Goal: Task Accomplishment & Management: Manage account settings

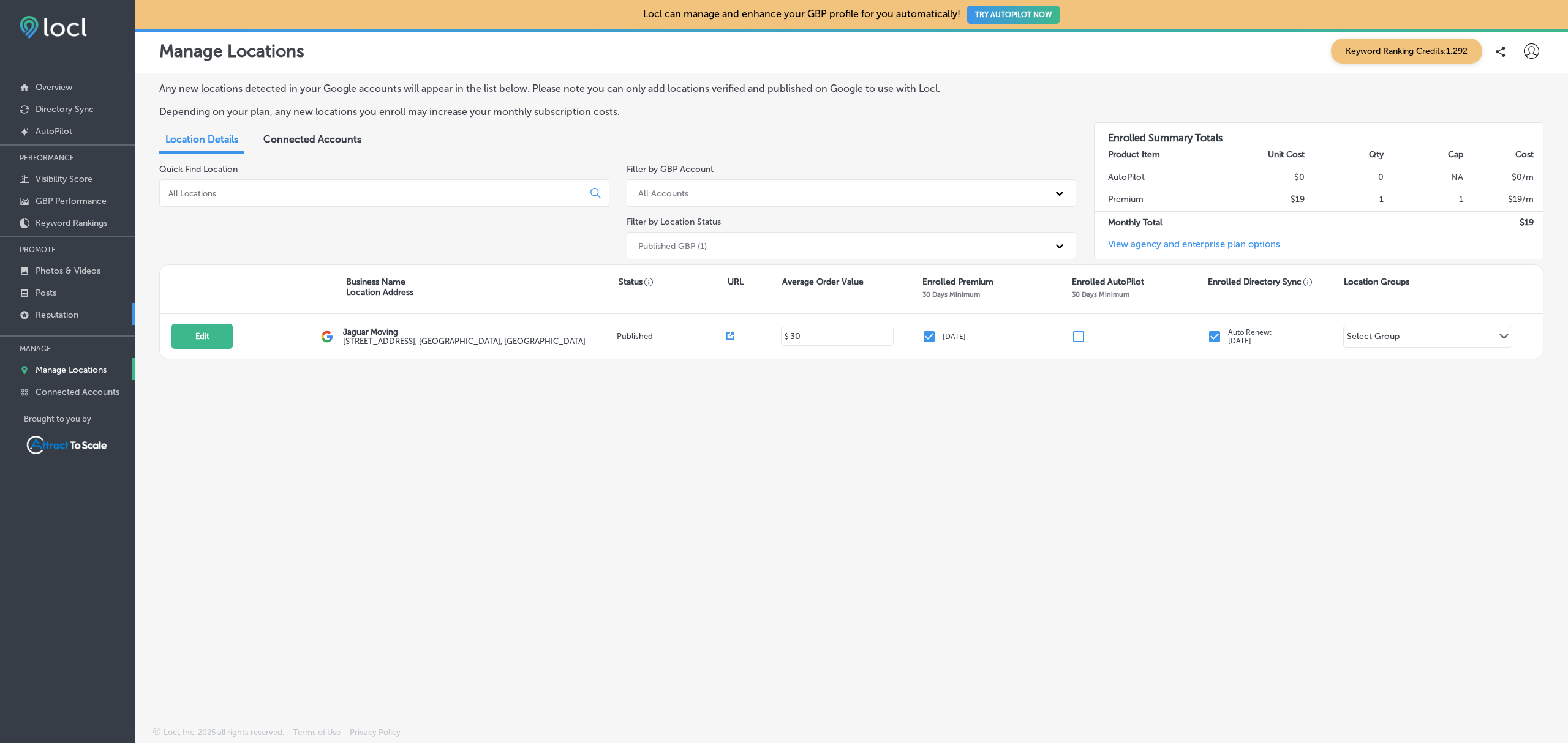
click at [68, 314] on p "Reputation" at bounding box center [56, 314] width 43 height 10
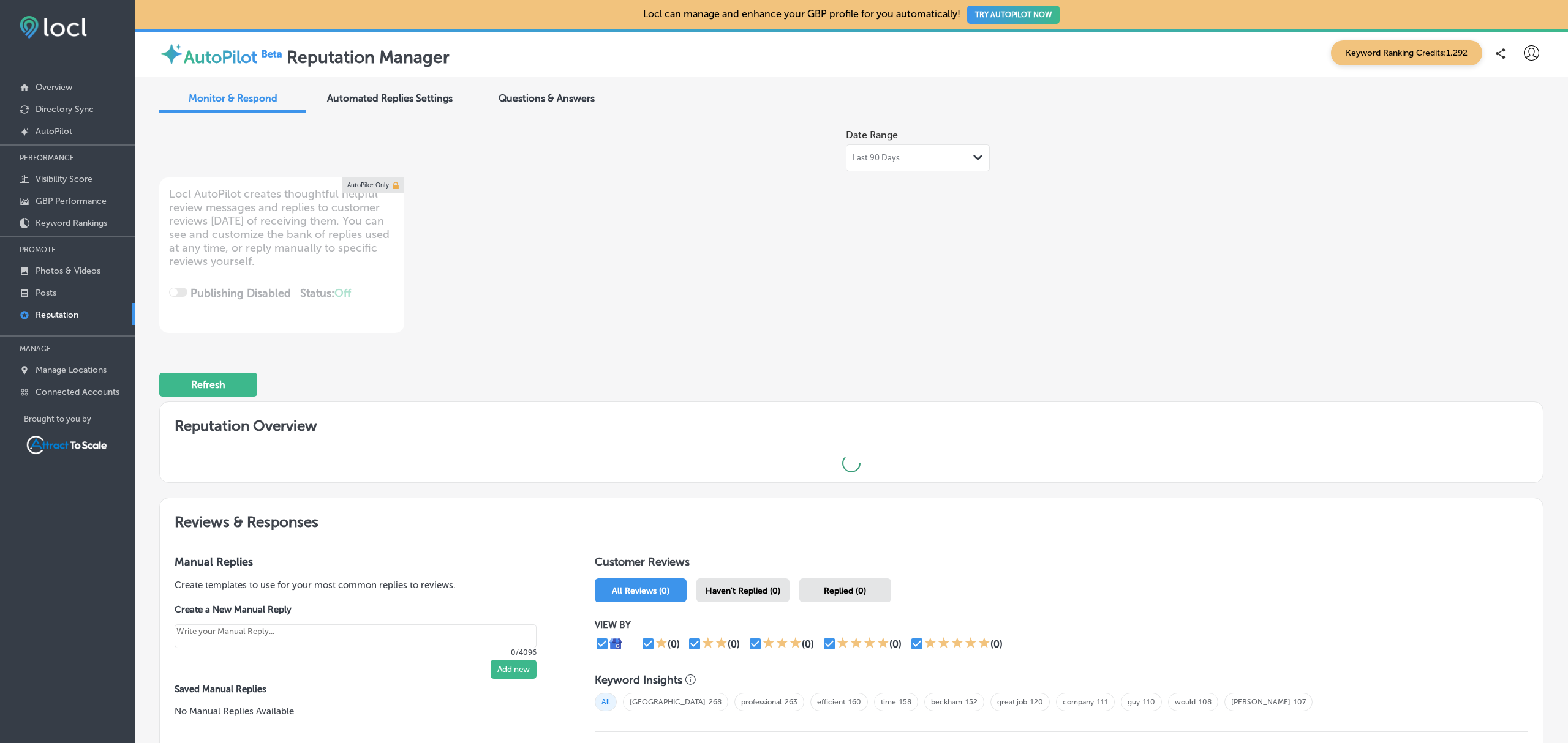
type textarea "x"
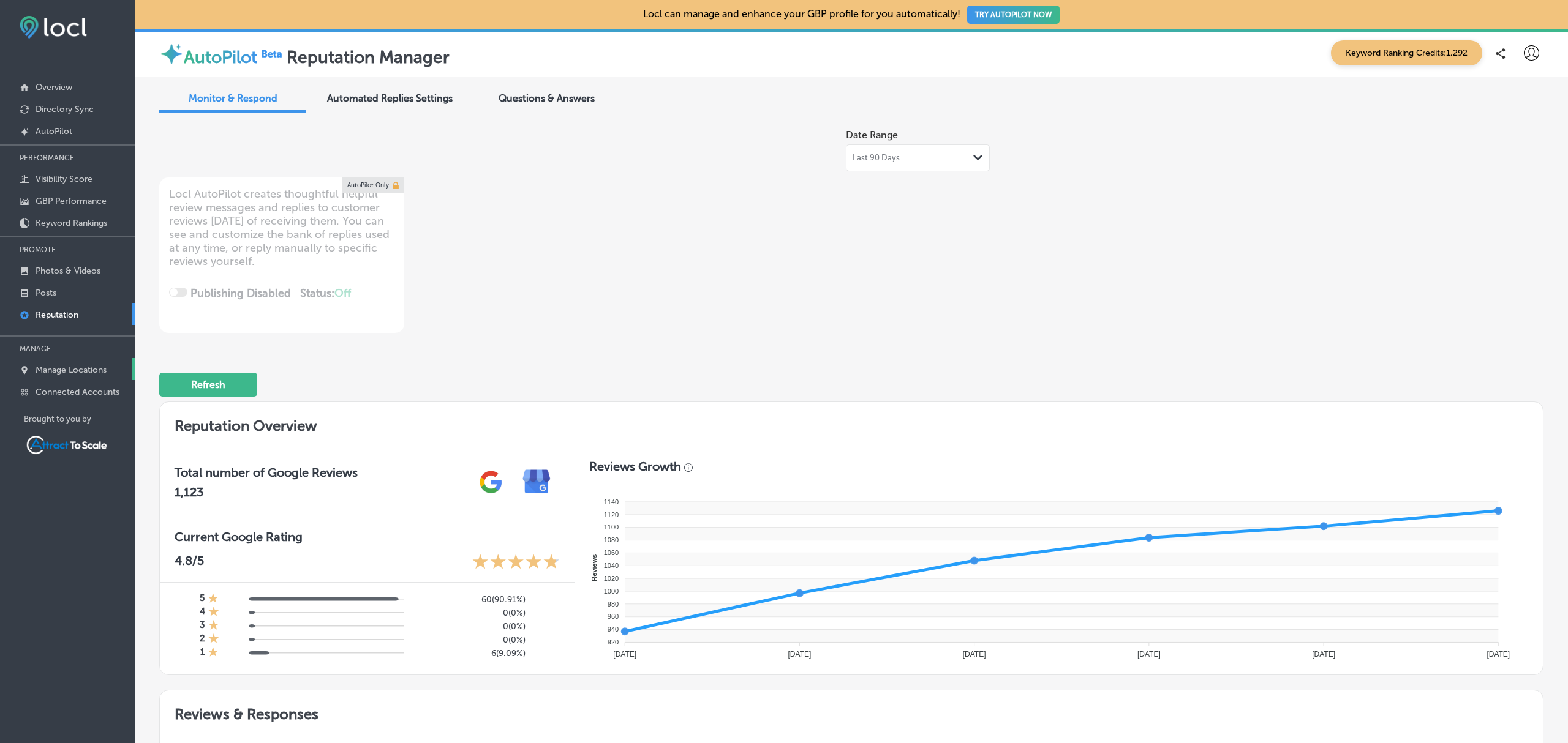
click at [82, 379] on link "Manage Locations" at bounding box center [67, 369] width 135 height 22
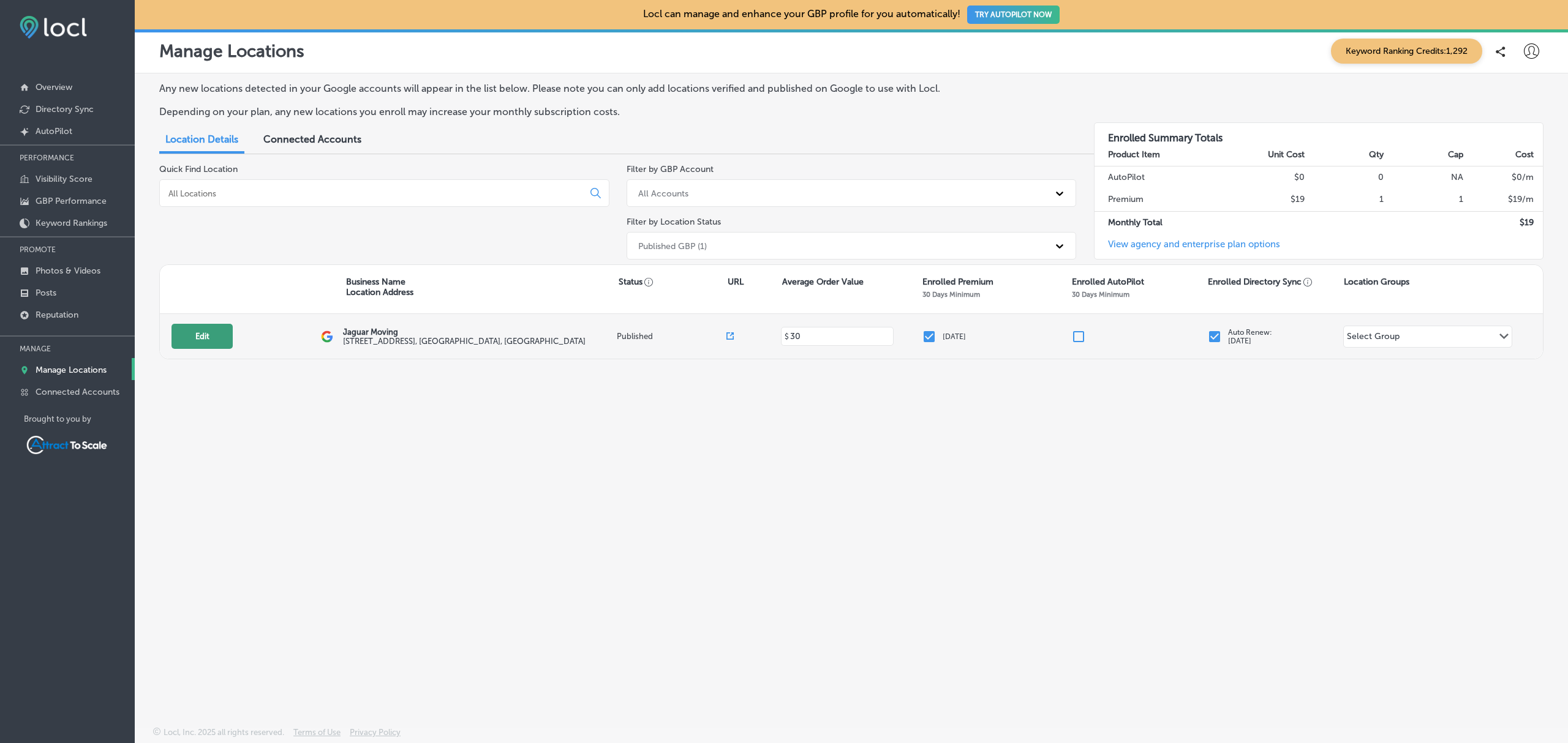
click at [220, 335] on button "Edit" at bounding box center [202, 336] width 61 height 25
select select "US"
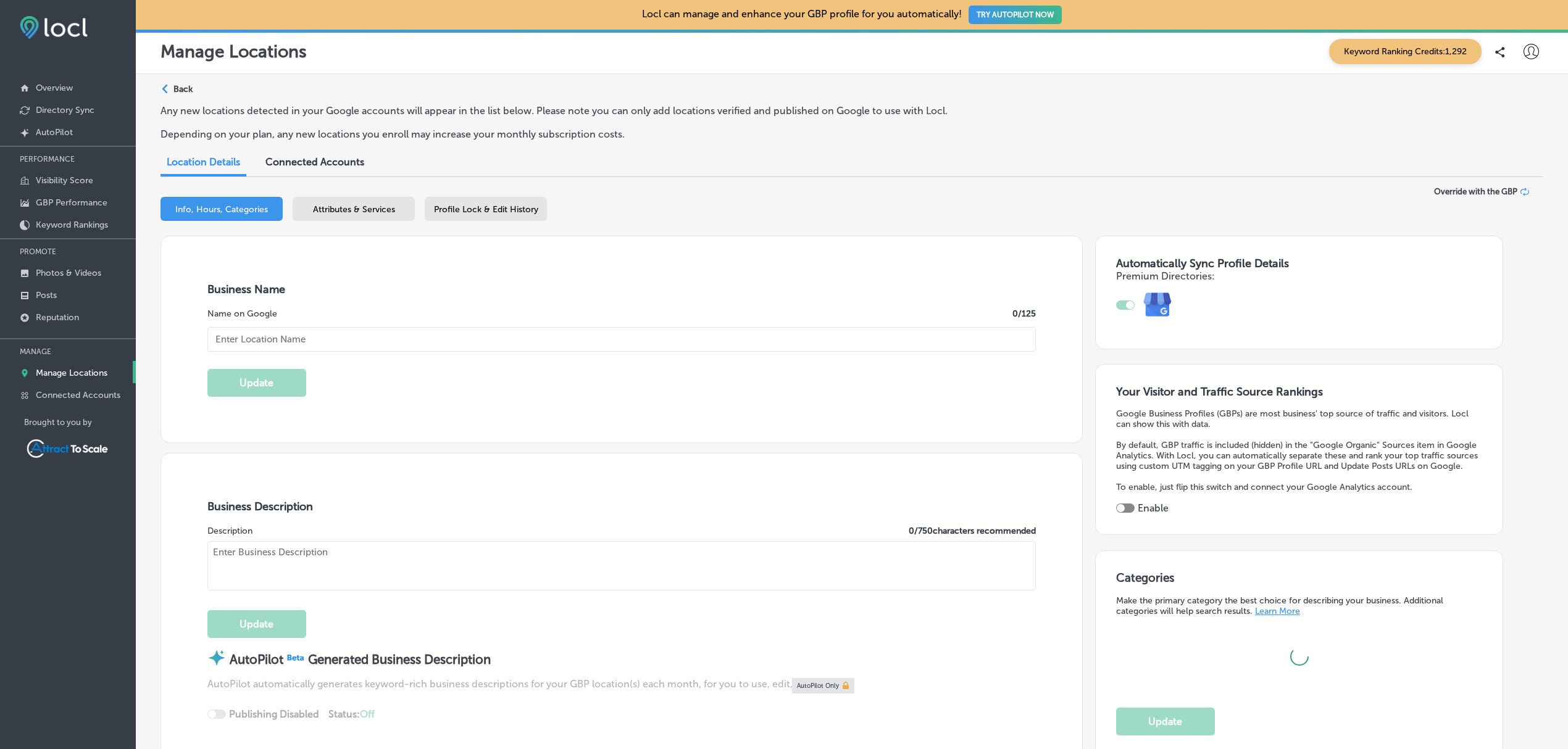
type input "Jaguar Moving"
type input "[URL][DOMAIN_NAME]"
type input "[STREET_ADDRESS]"
type input "STE 3"
type input "[GEOGRAPHIC_DATA]"
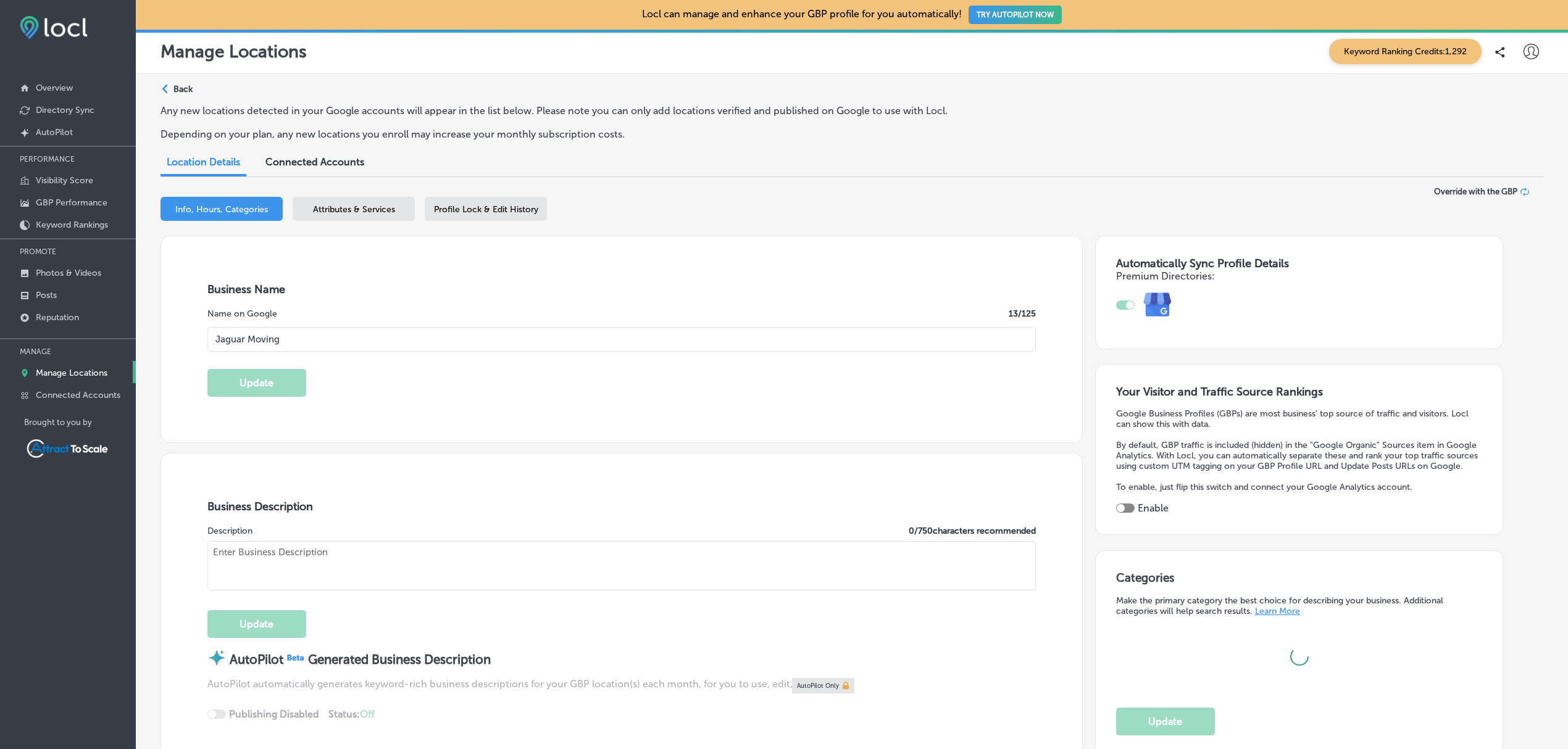
type input "32216"
type input "US"
type input "30"
checkbox input "true"
type textarea "Jaguar Moving helps local families move into their new homes without a nightmar…"
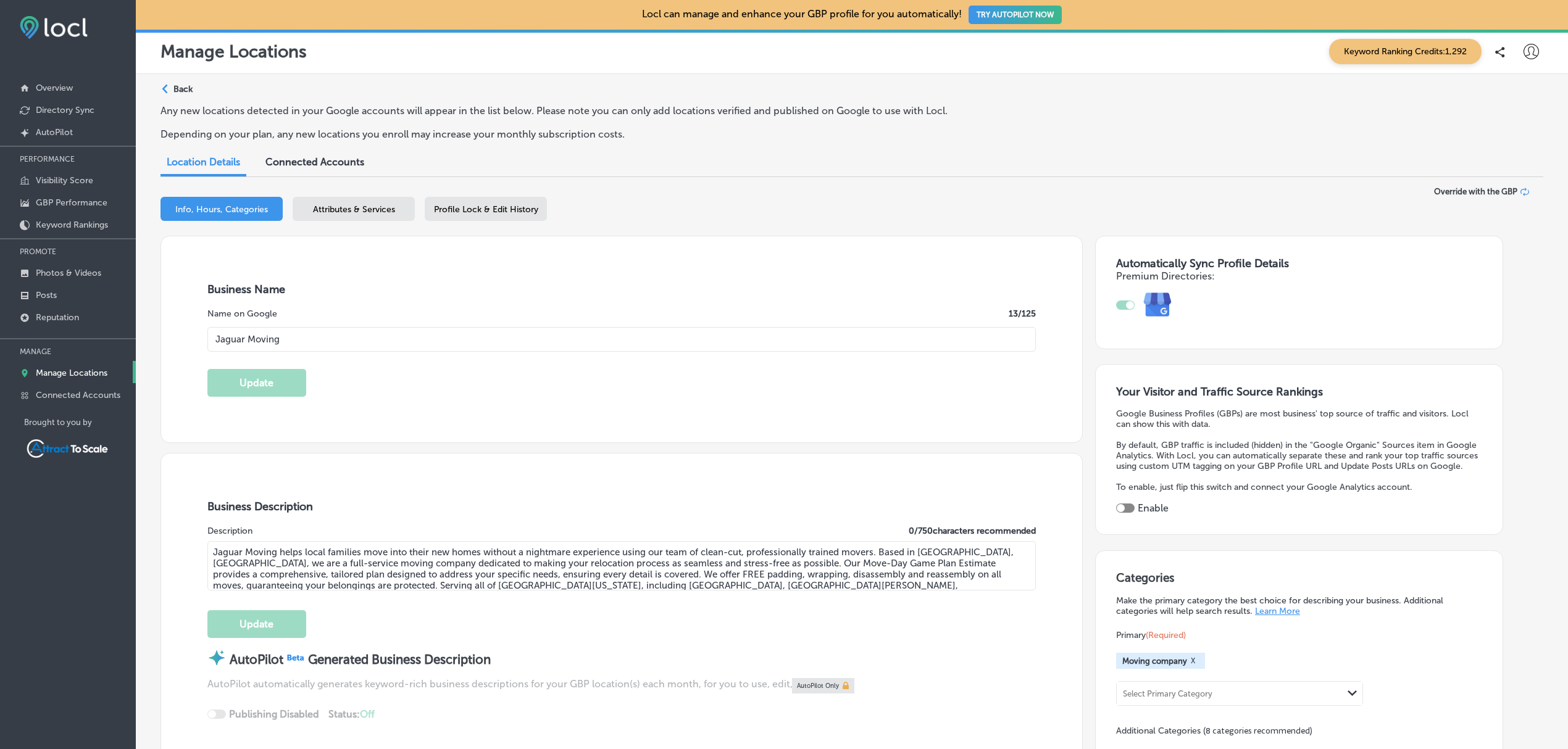
type input "[PHONE_NUMBER]"
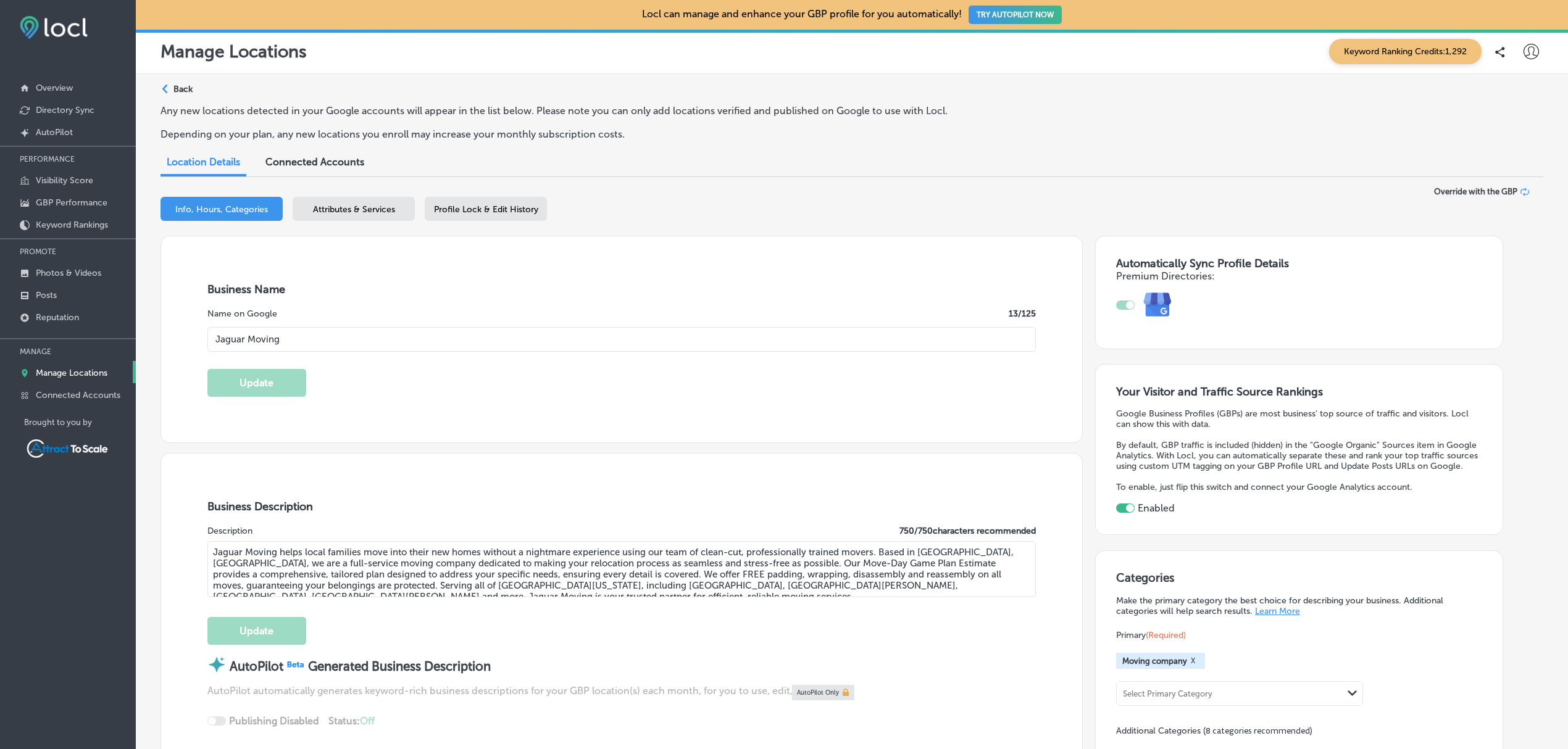
click at [480, 214] on span "Profile Lock & Edit History" at bounding box center [486, 209] width 104 height 10
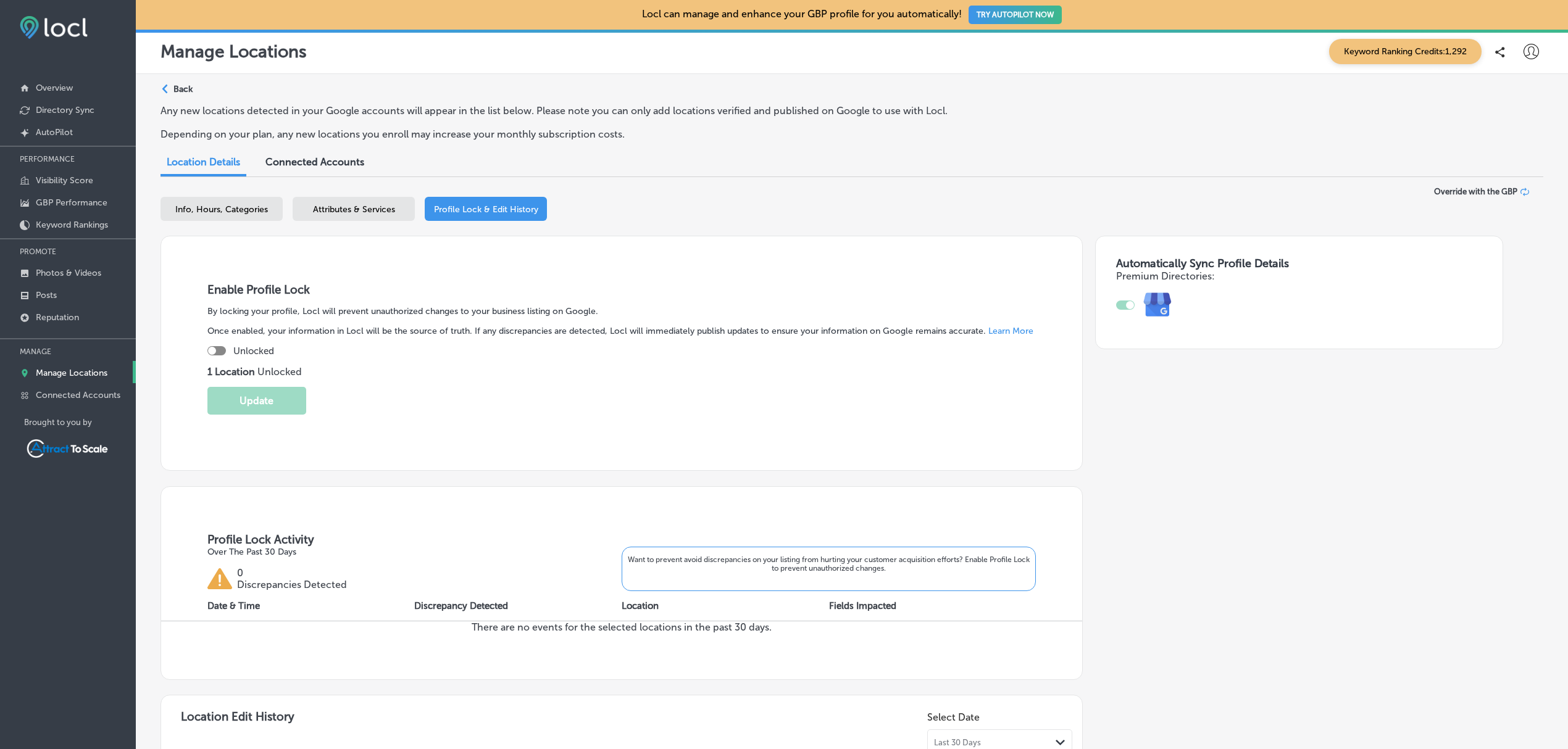
click at [75, 378] on p "Manage Locations" at bounding box center [71, 373] width 72 height 10
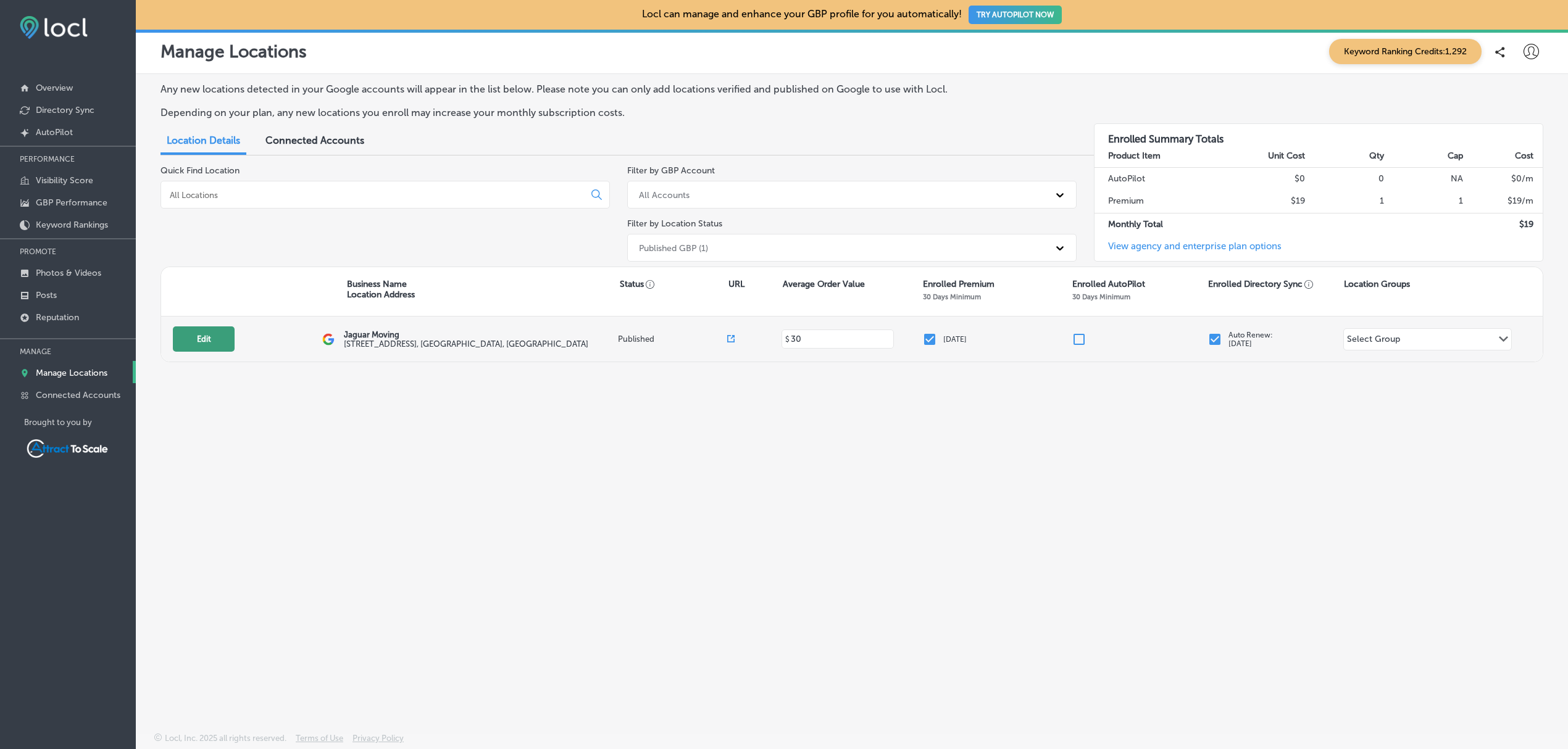
click at [206, 337] on button "Edit" at bounding box center [204, 339] width 61 height 25
select select "US"
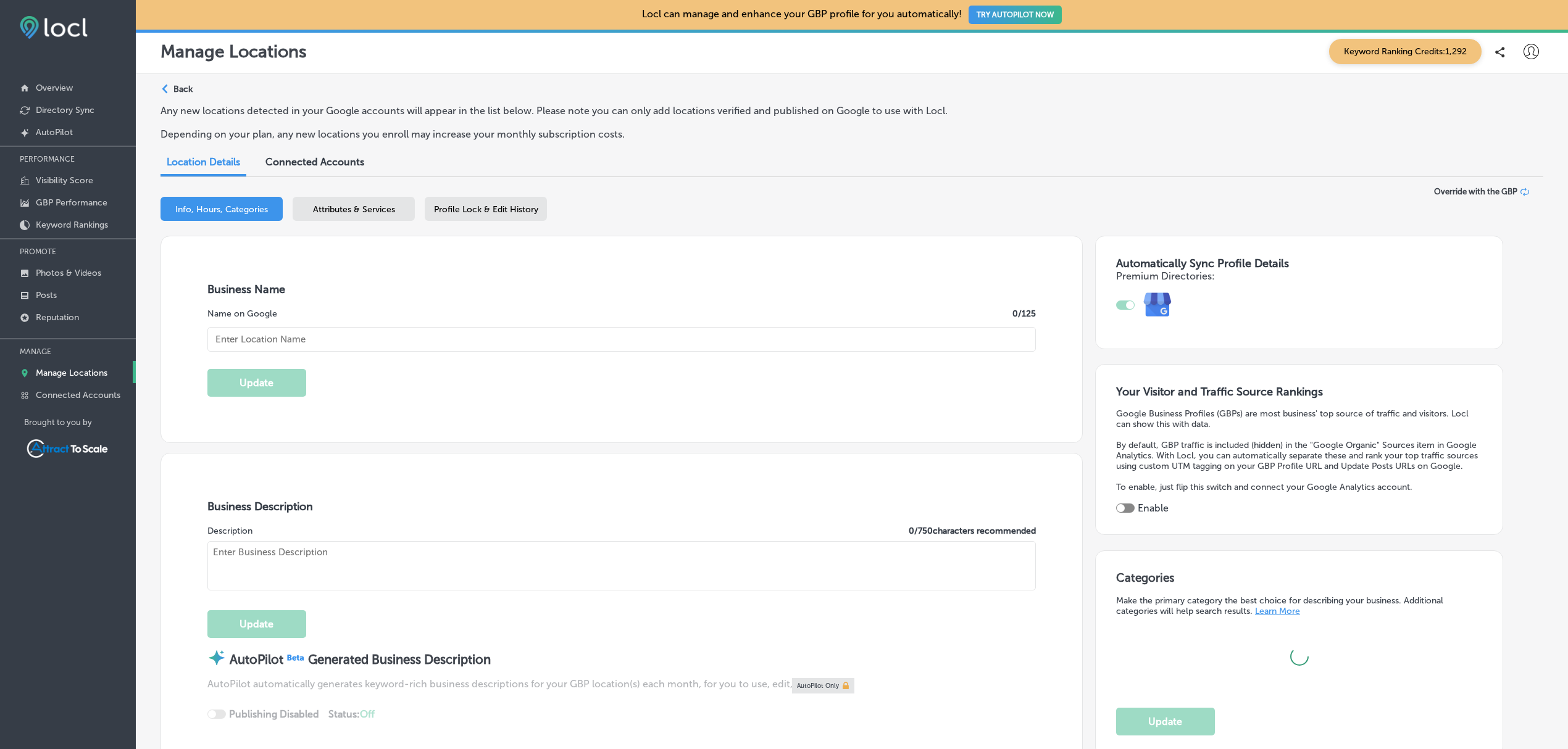
type input "Jaguar Moving"
type input "[STREET_ADDRESS]"
type input "STE 3"
type input "[GEOGRAPHIC_DATA]"
type input "32216"
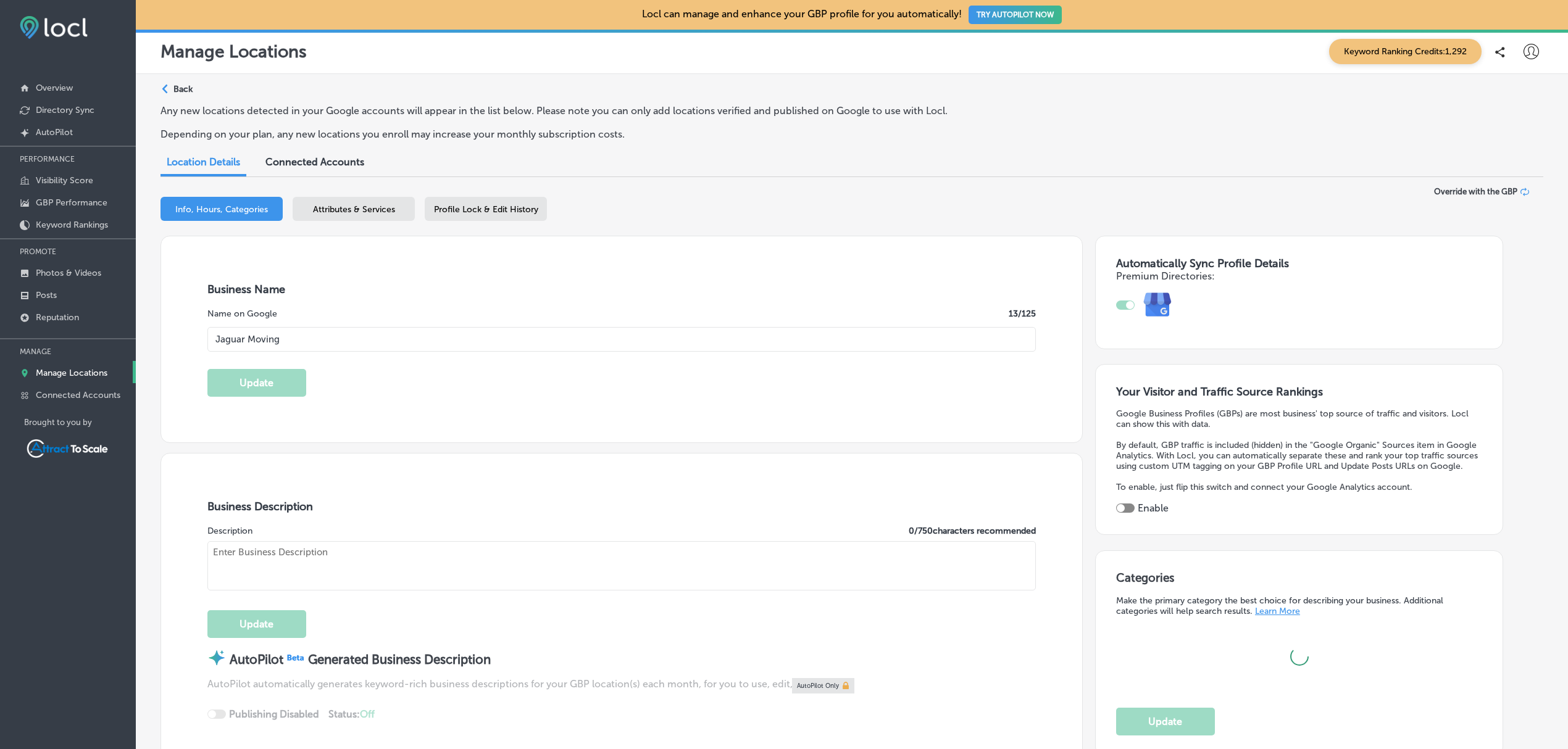
type input "US"
type input "[URL][DOMAIN_NAME]"
checkbox input "true"
type input "30"
type textarea "Jaguar Moving helps local families move into their new homes without a nightmar…"
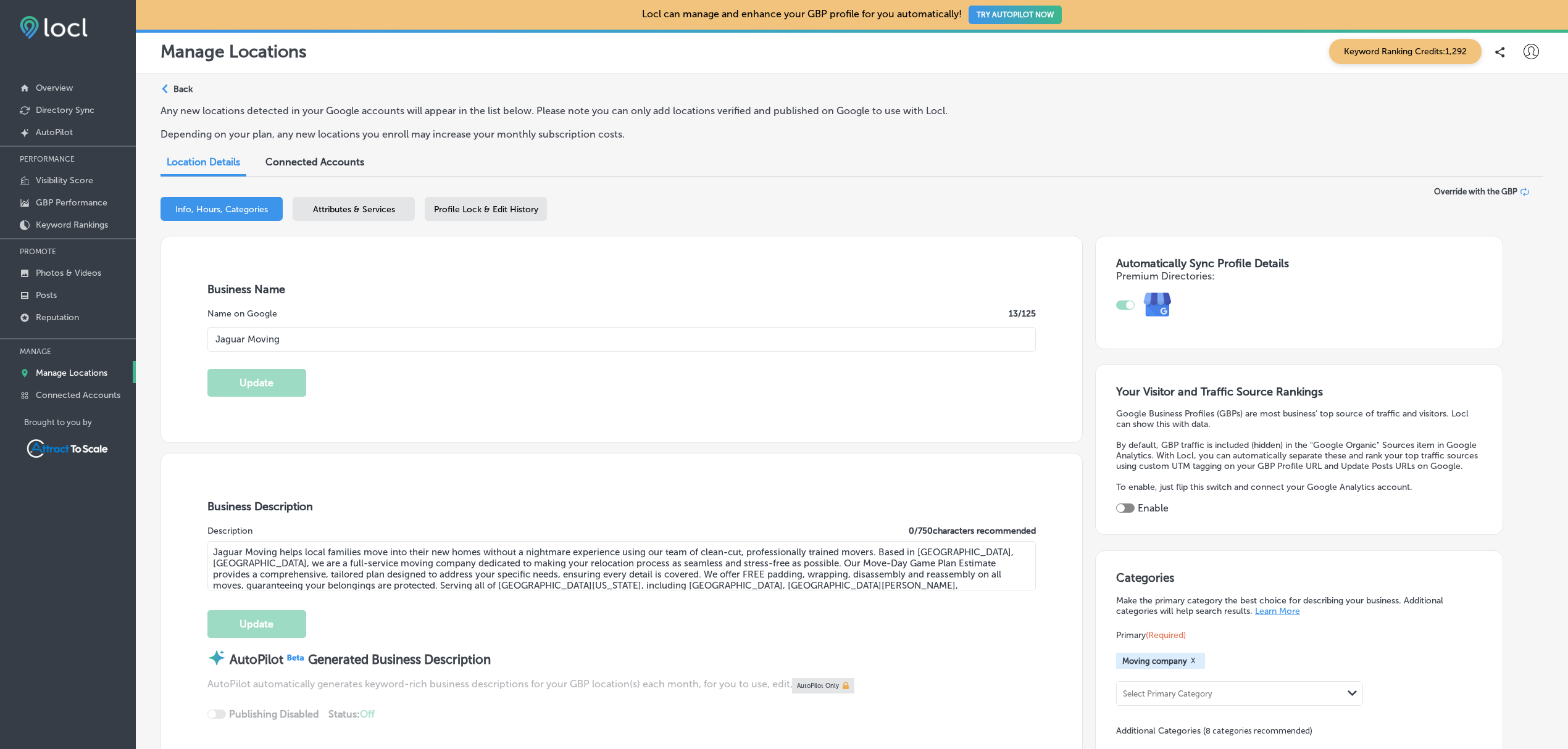
type input "[PHONE_NUMBER]"
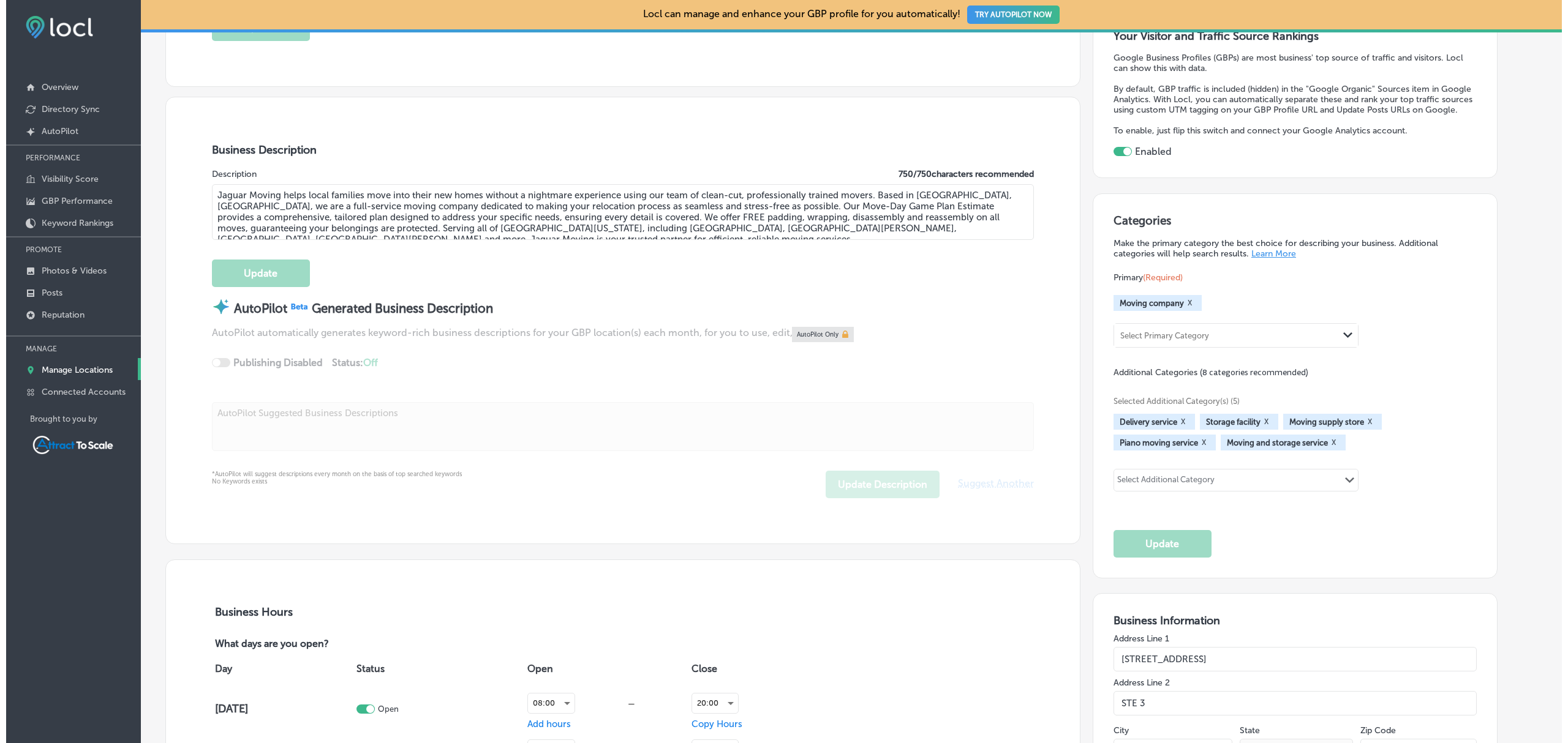
scroll to position [354, 0]
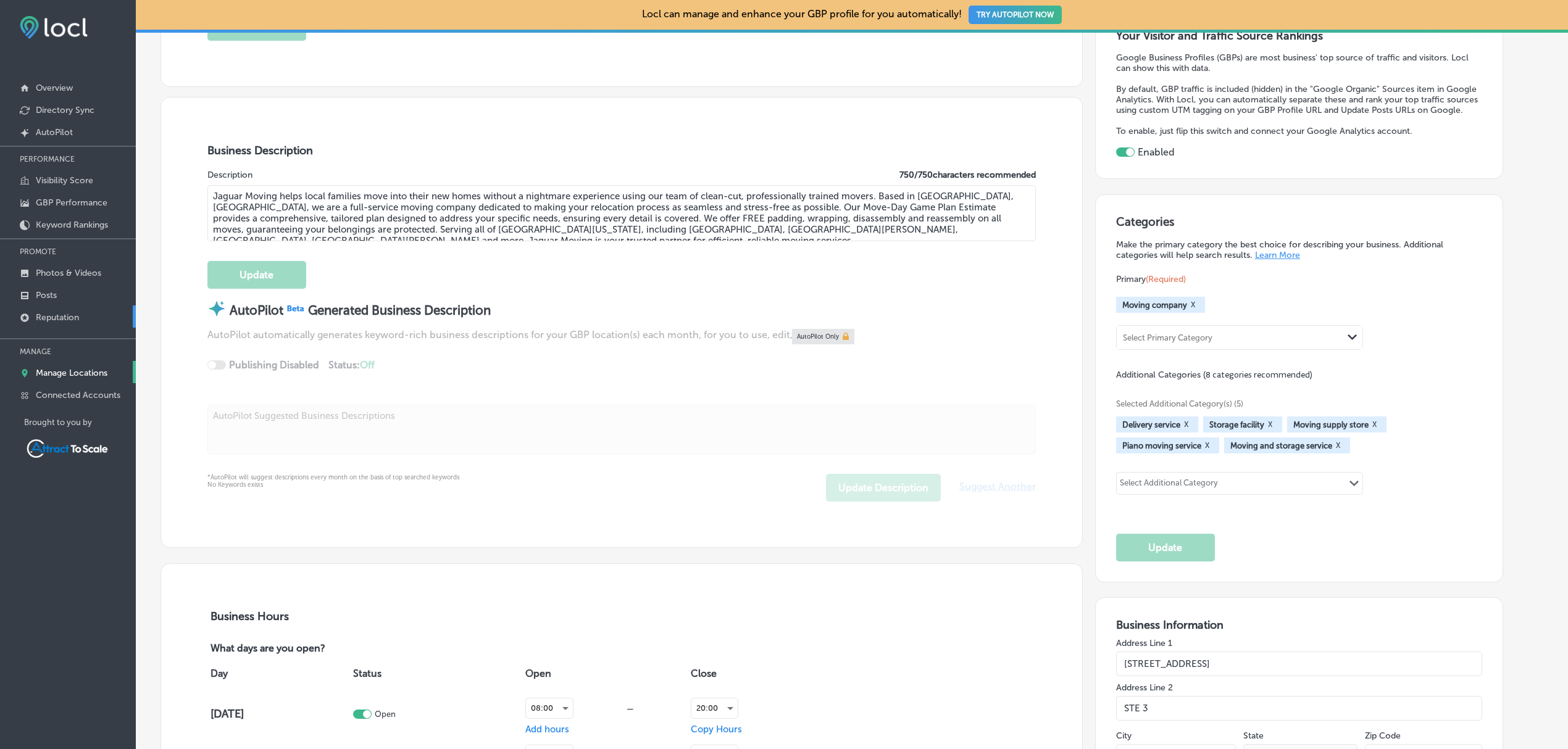
click at [67, 313] on p "Reputation" at bounding box center [57, 317] width 43 height 10
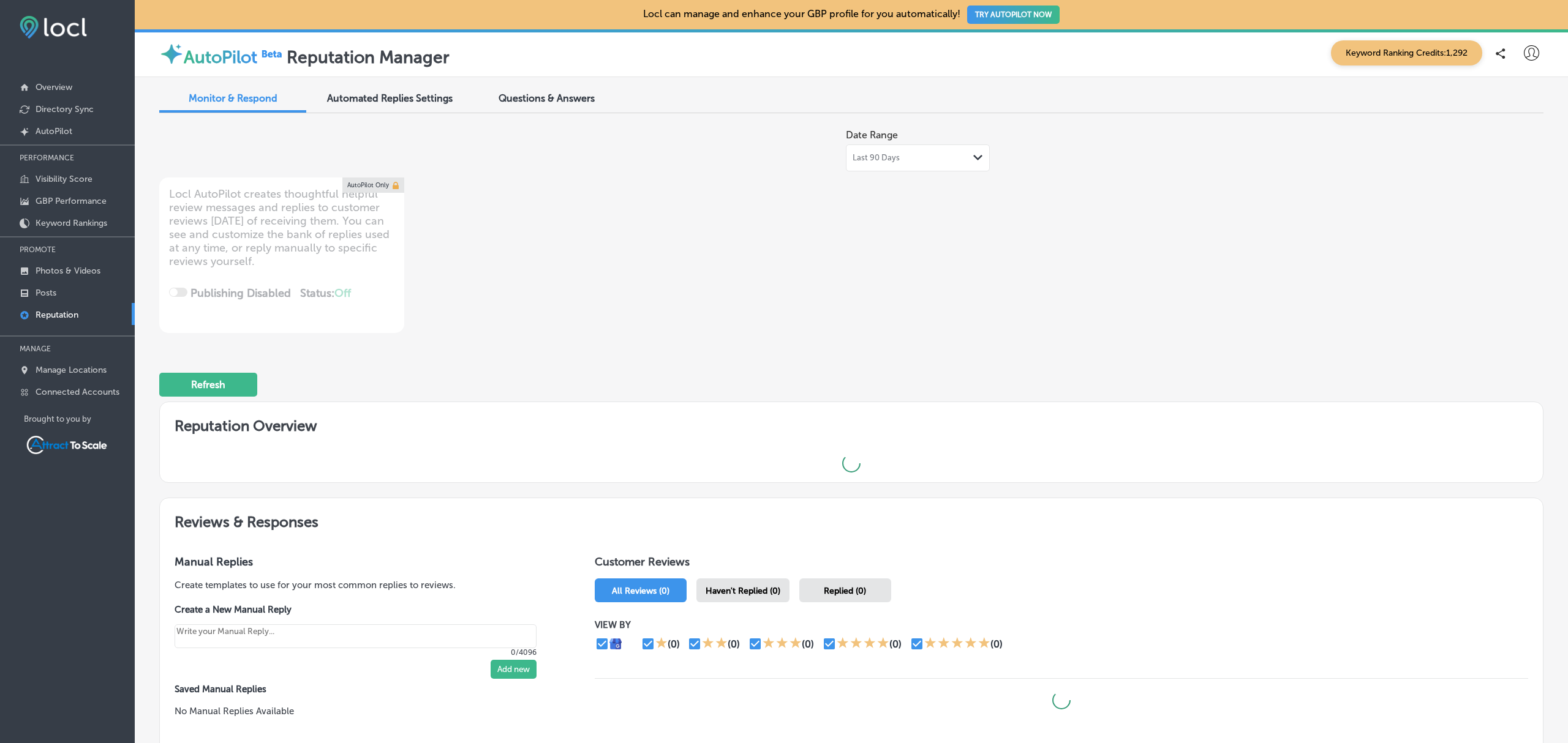
type textarea "x"
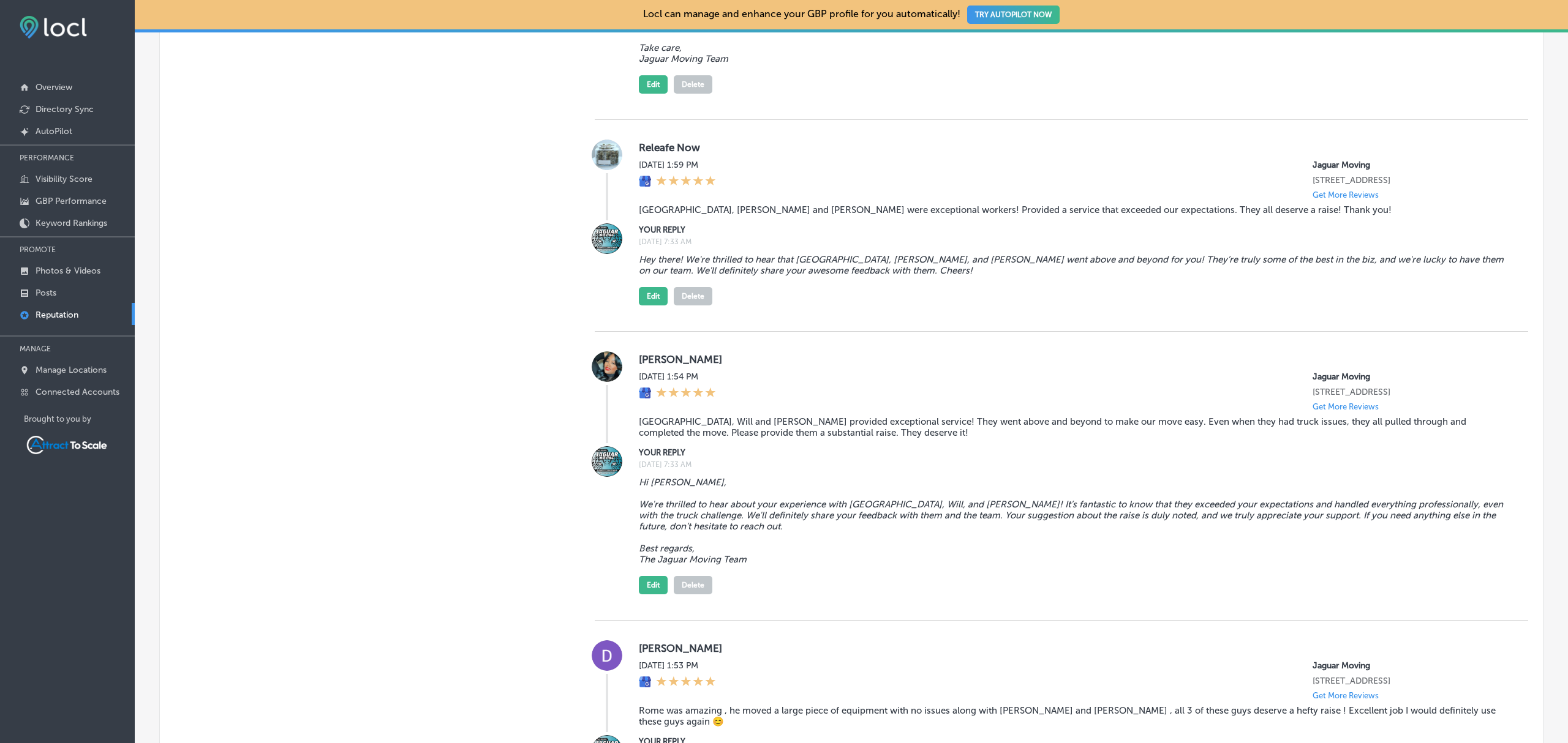
scroll to position [2440, 0]
click at [65, 375] on p "Manage Locations" at bounding box center [70, 370] width 71 height 10
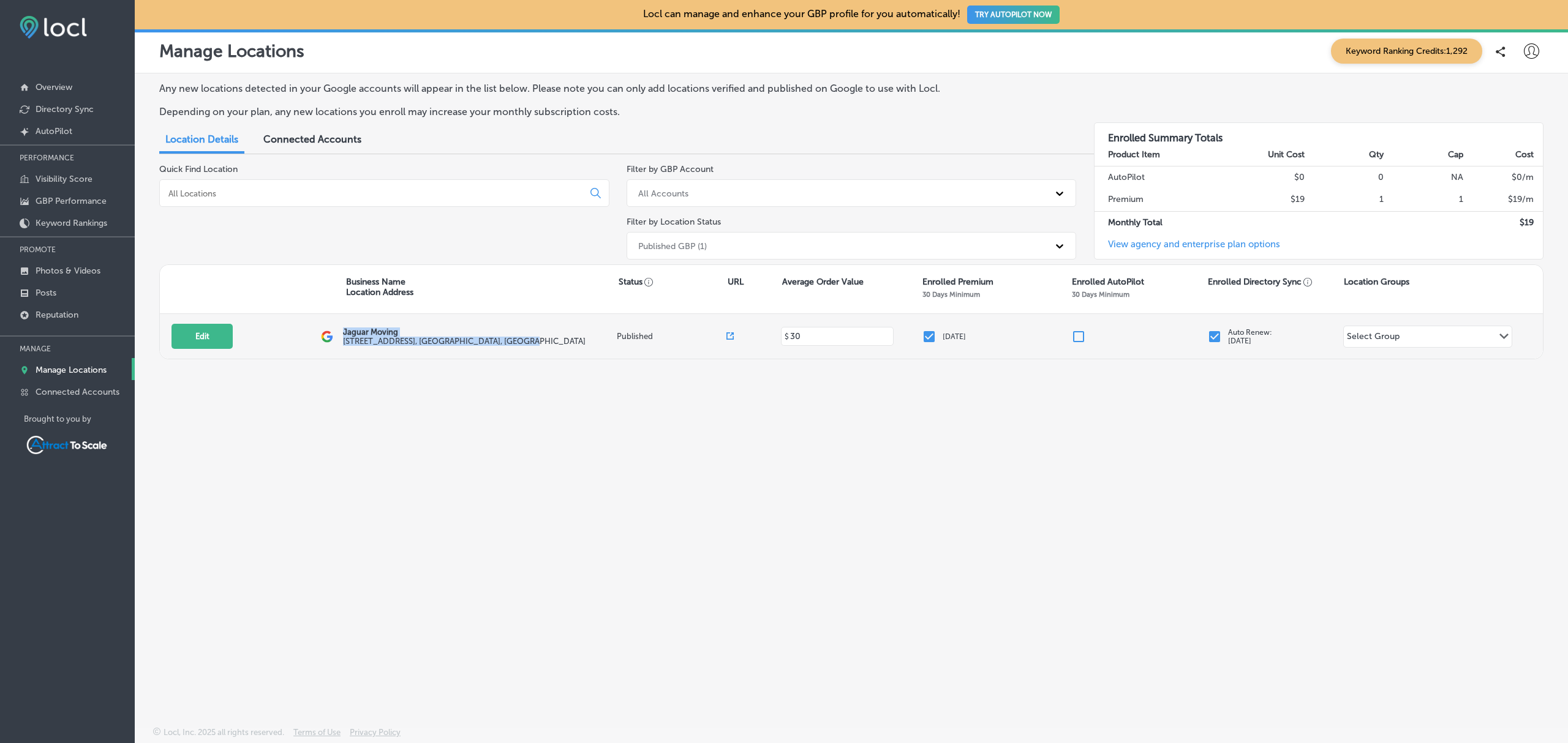
drag, startPoint x: 344, startPoint y: 329, endPoint x: 531, endPoint y: 341, distance: 187.4
click at [531, 341] on div "Jaguar Moving [STREET_ADDRESS]" at bounding box center [480, 337] width 274 height 18
copy div "Jaguar Moving [STREET_ADDRESS]"
click at [199, 332] on button "Edit" at bounding box center [202, 336] width 61 height 25
select select "US"
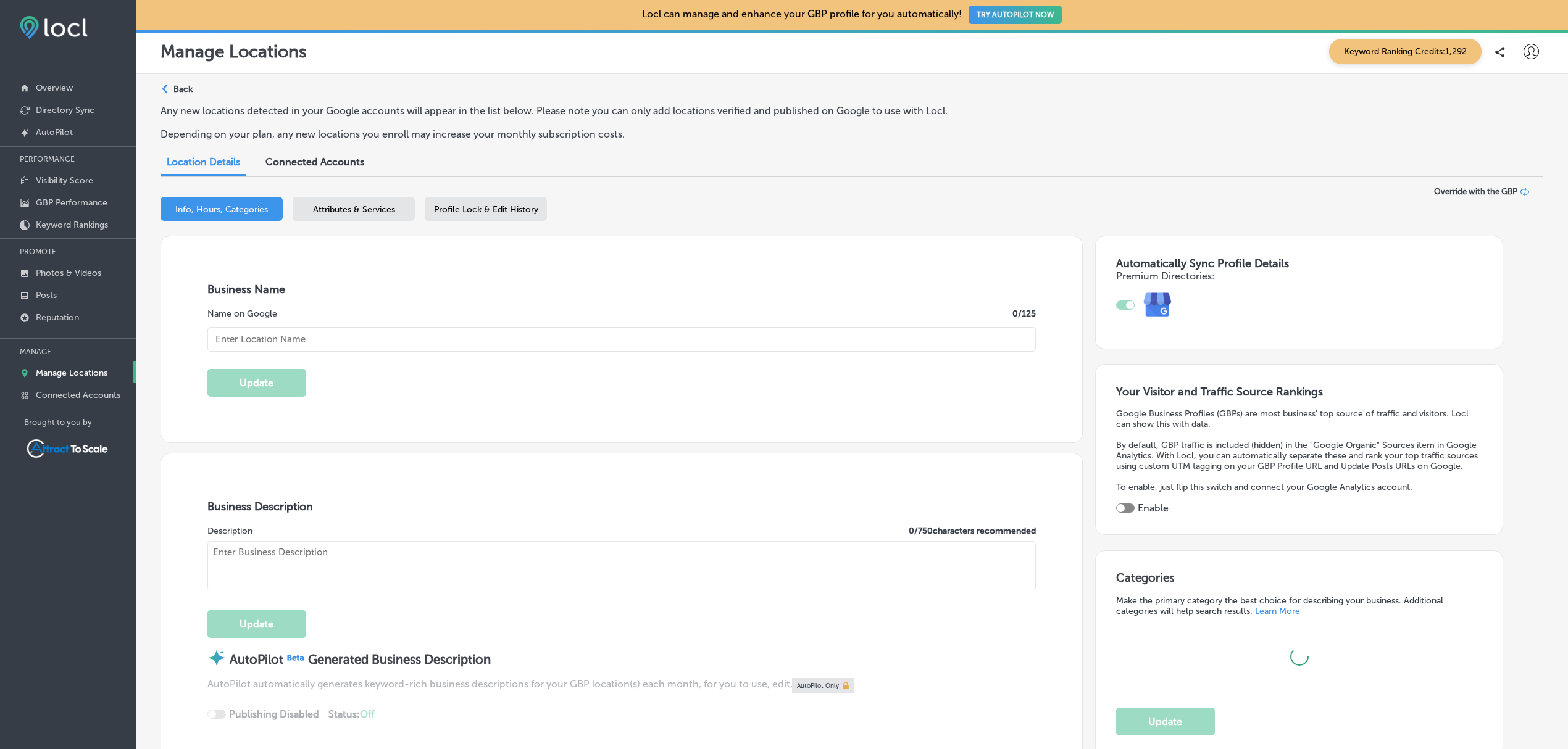
type textarea "Jaguar Moving helps local families move into their new homes without a nightmar…"
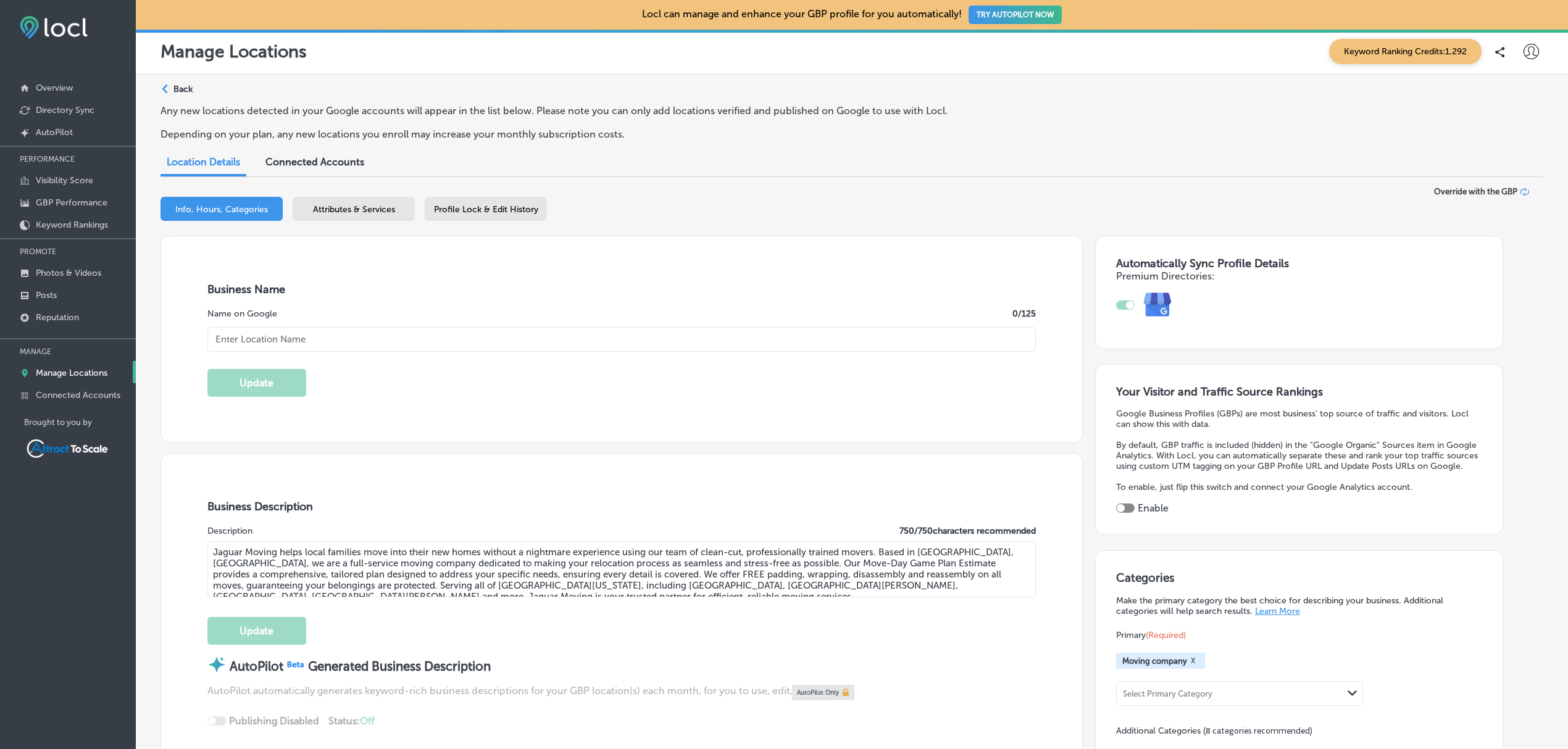
type input "[STREET_ADDRESS]"
type input "STE 3"
type input "[GEOGRAPHIC_DATA]"
type input "32216"
type input "US"
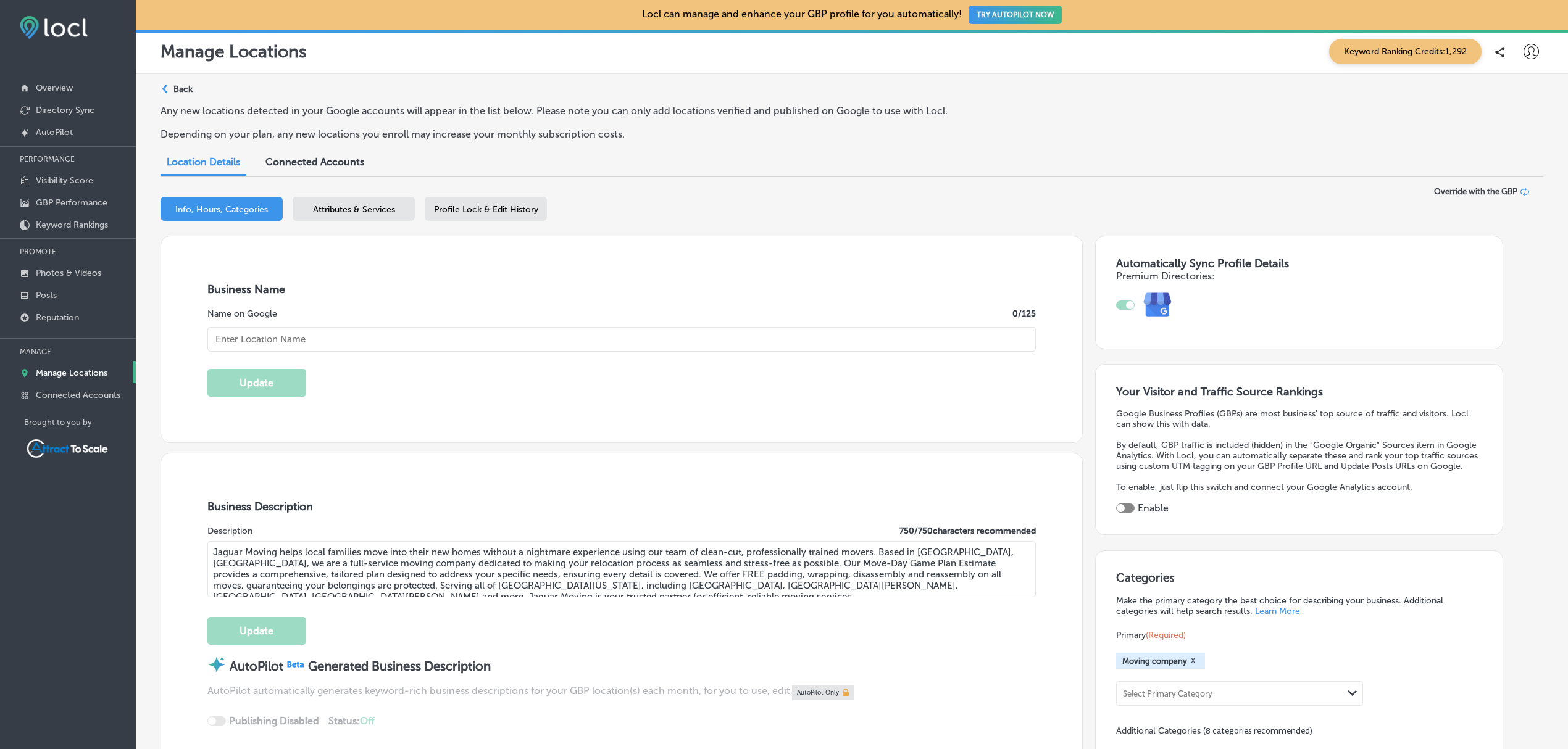
type input "30"
checkbox input "true"
type input "[URL][DOMAIN_NAME]"
type input "Jaguar Moving"
type input "[PHONE_NUMBER]"
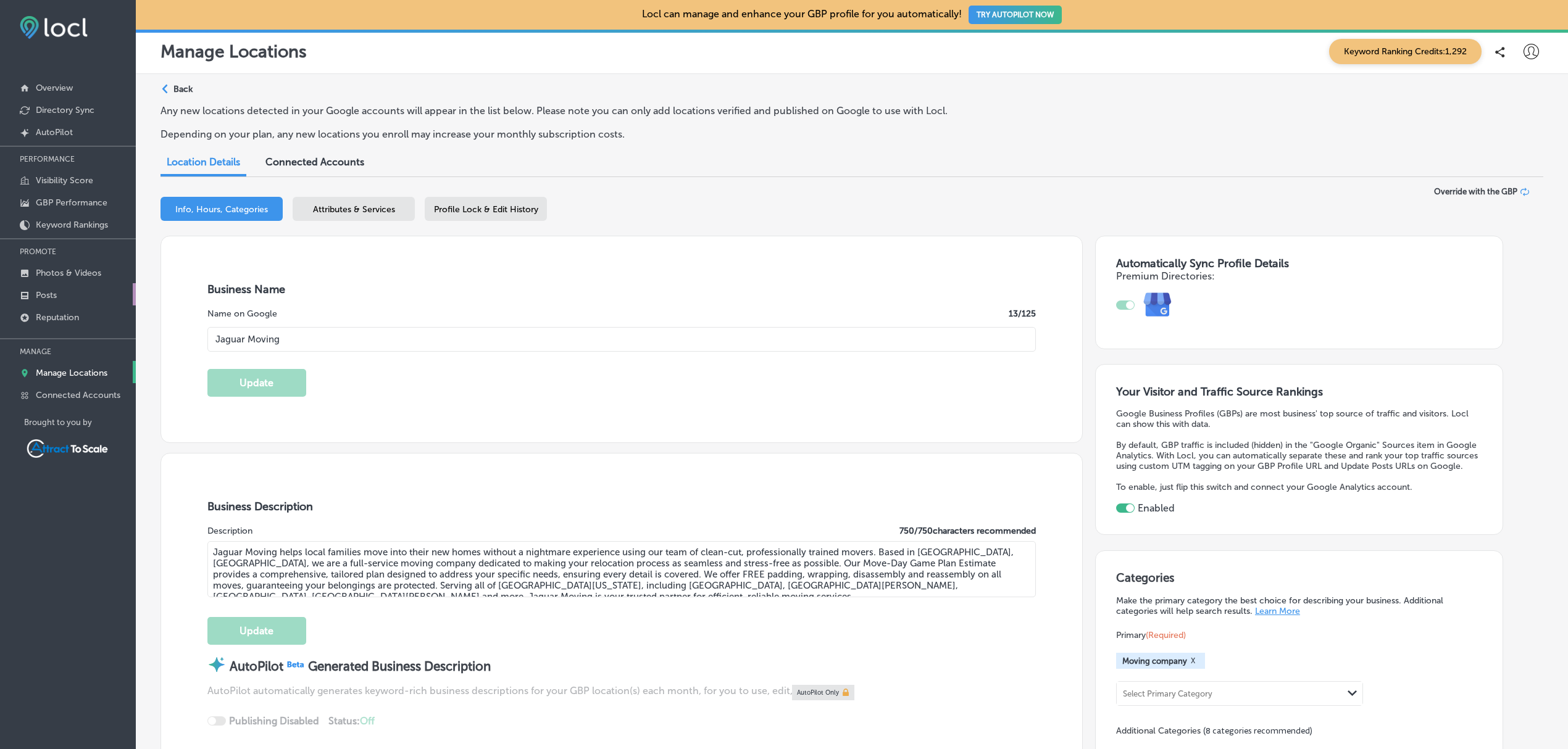
click at [55, 292] on p "Posts" at bounding box center [46, 295] width 21 height 10
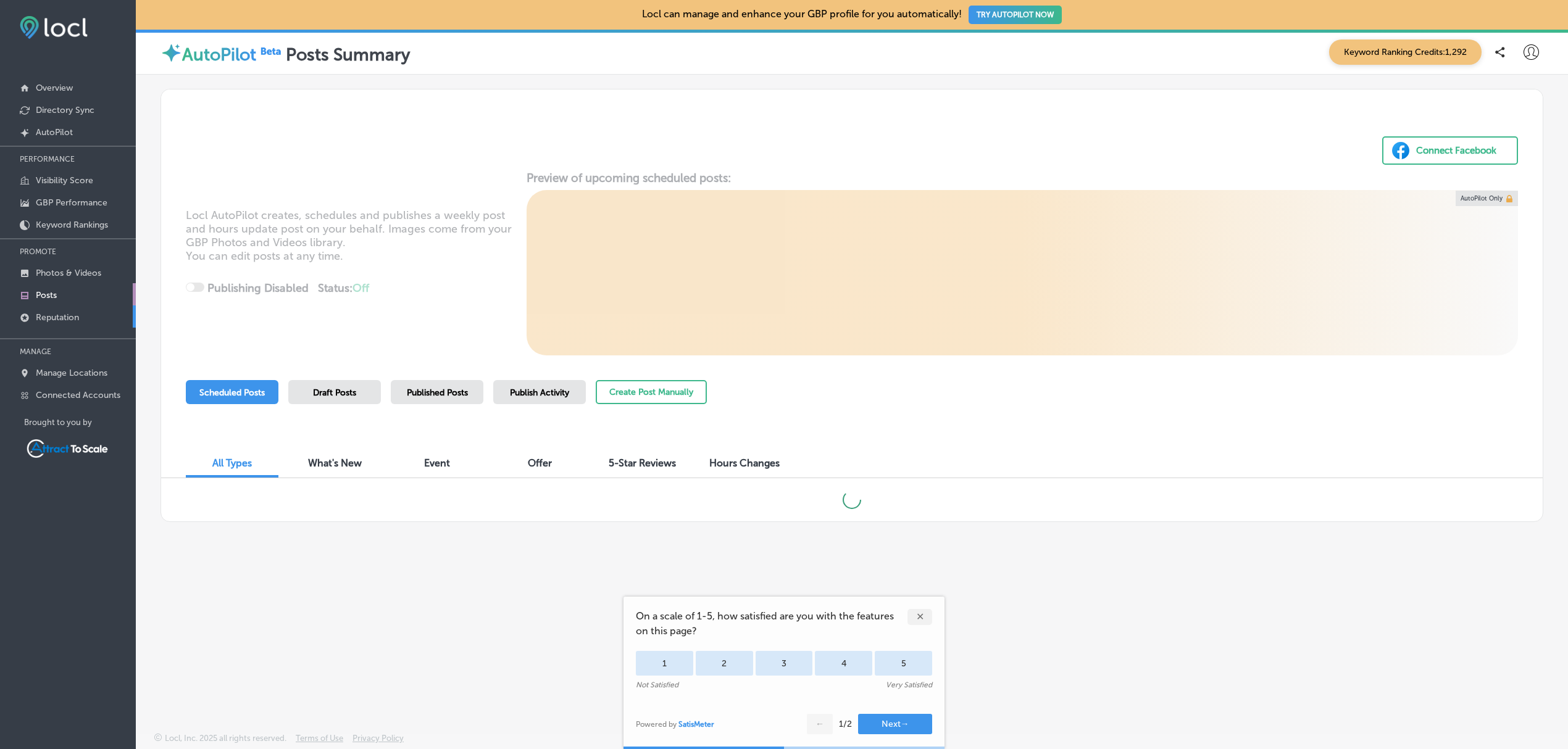
click at [51, 319] on p "Reputation" at bounding box center [57, 317] width 43 height 10
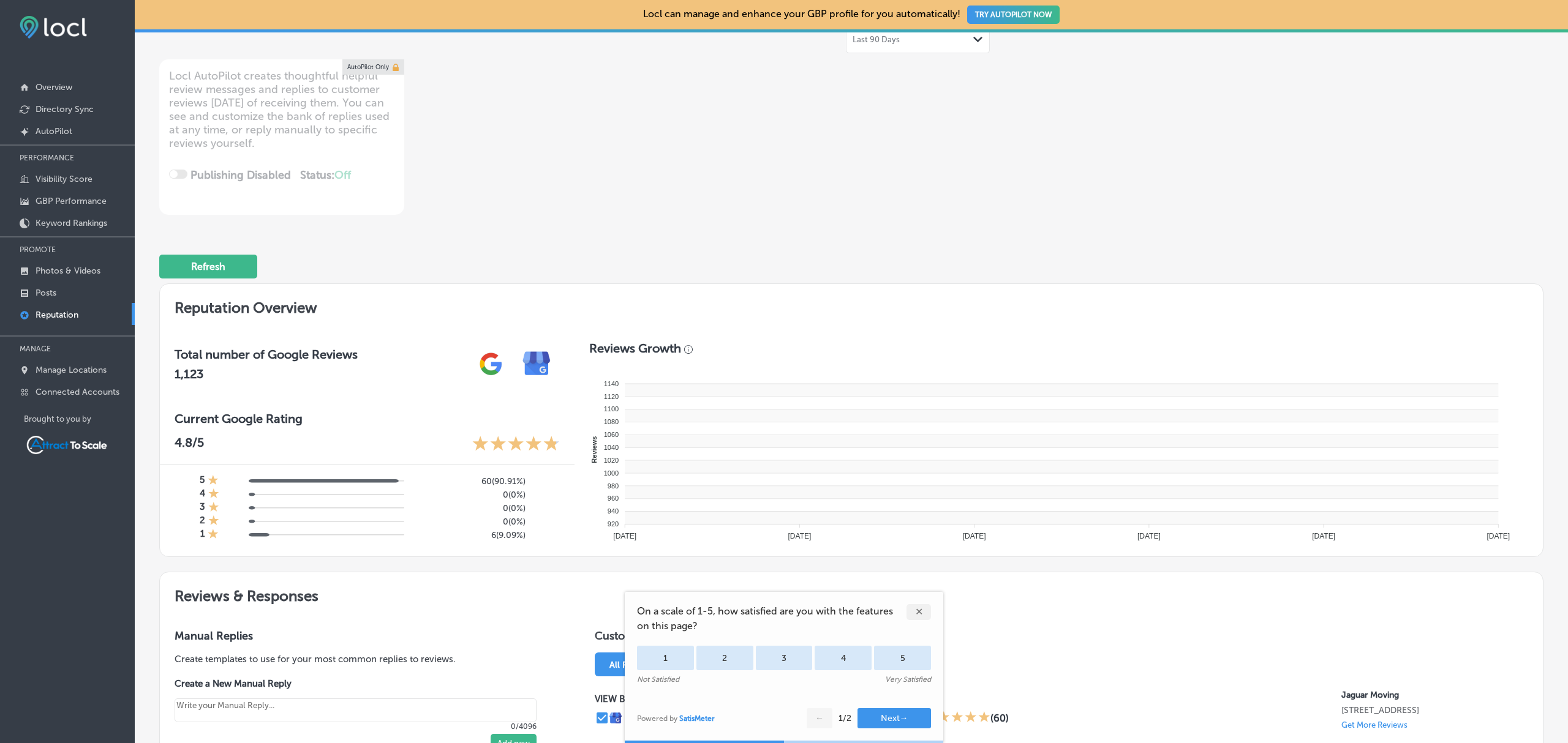
type textarea "x"
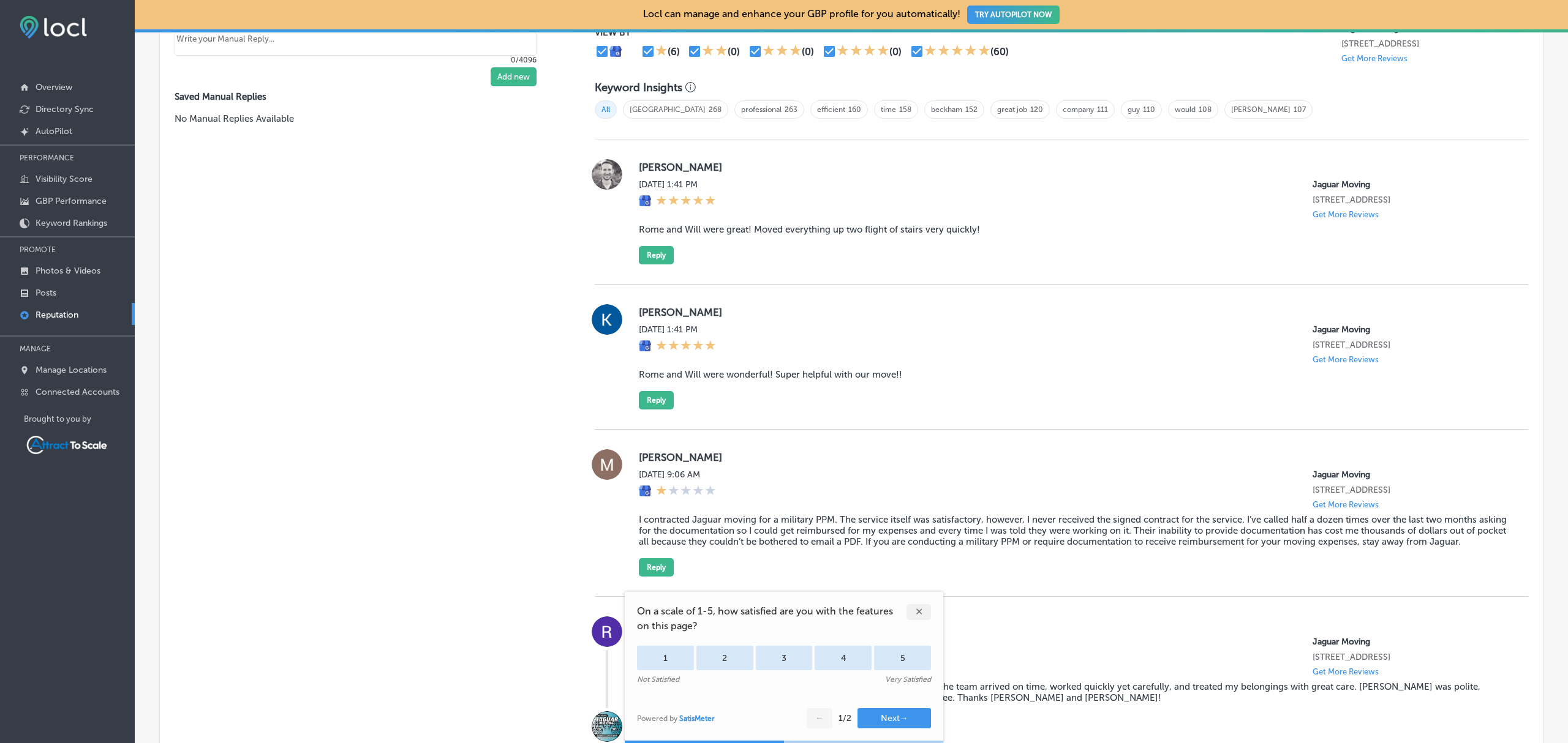
scroll to position [786, 0]
click at [917, 617] on div "✕" at bounding box center [919, 612] width 24 height 16
